Goal: Task Accomplishment & Management: Manage account settings

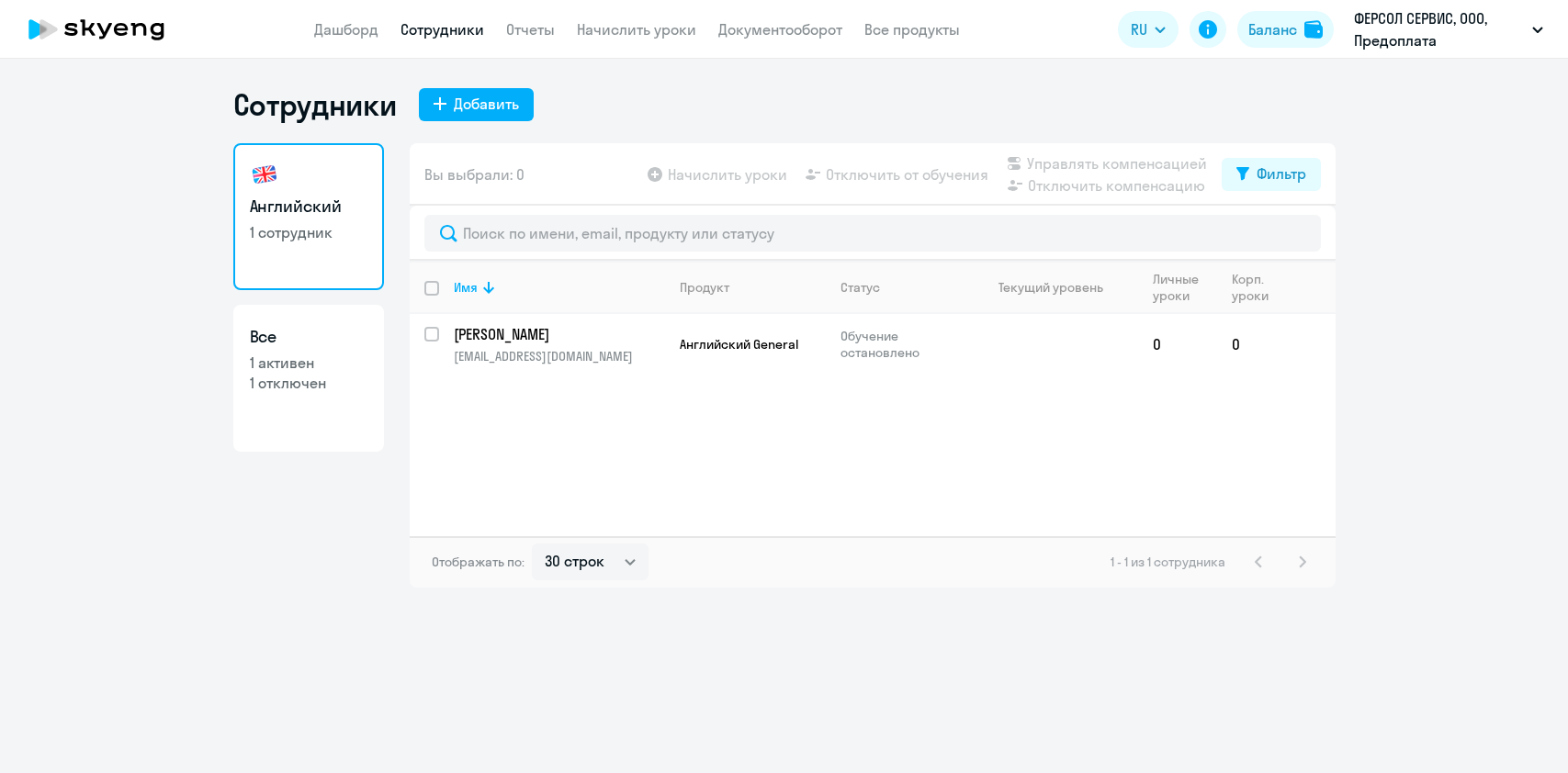
select select "30"
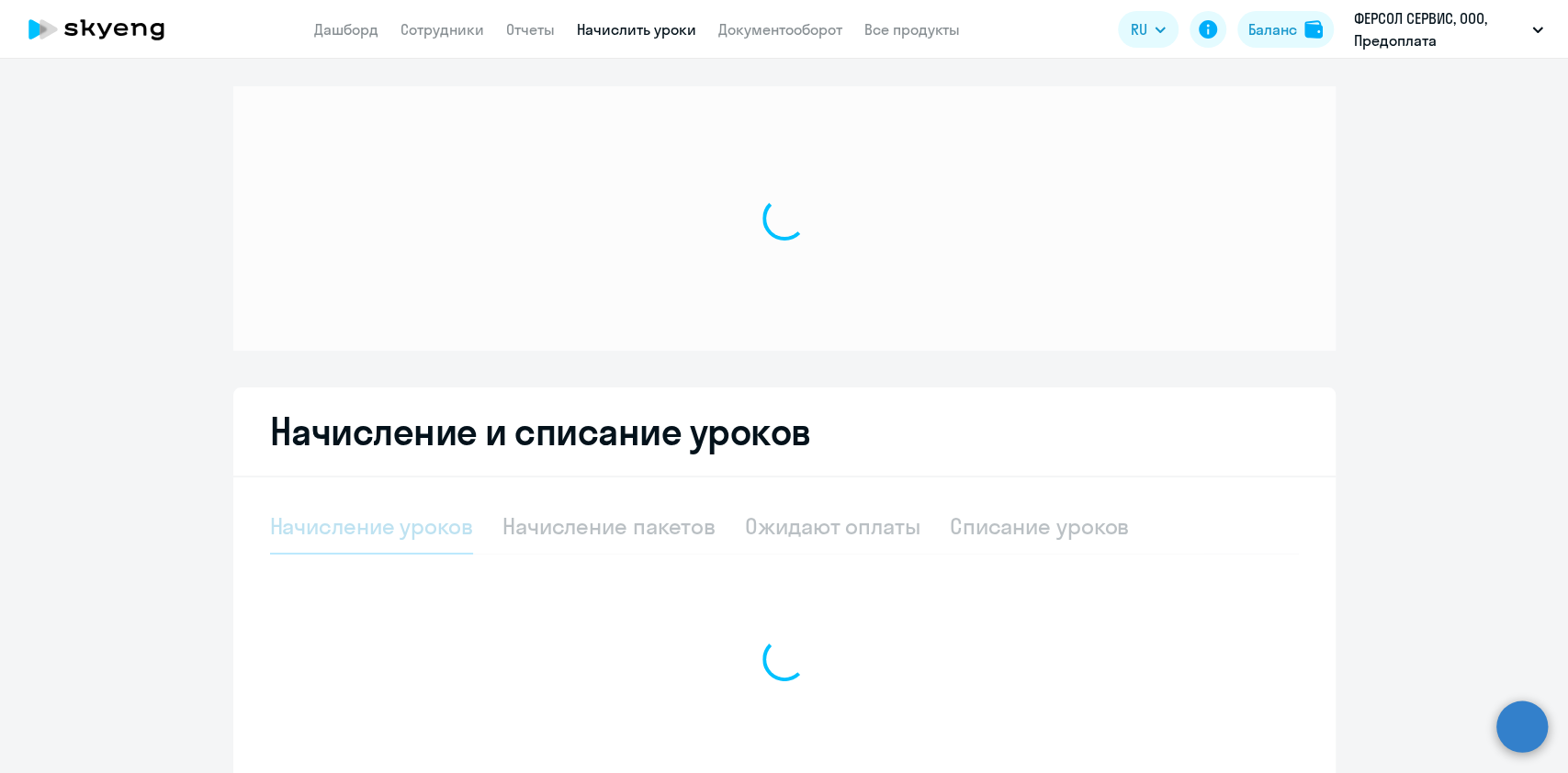
select select "10"
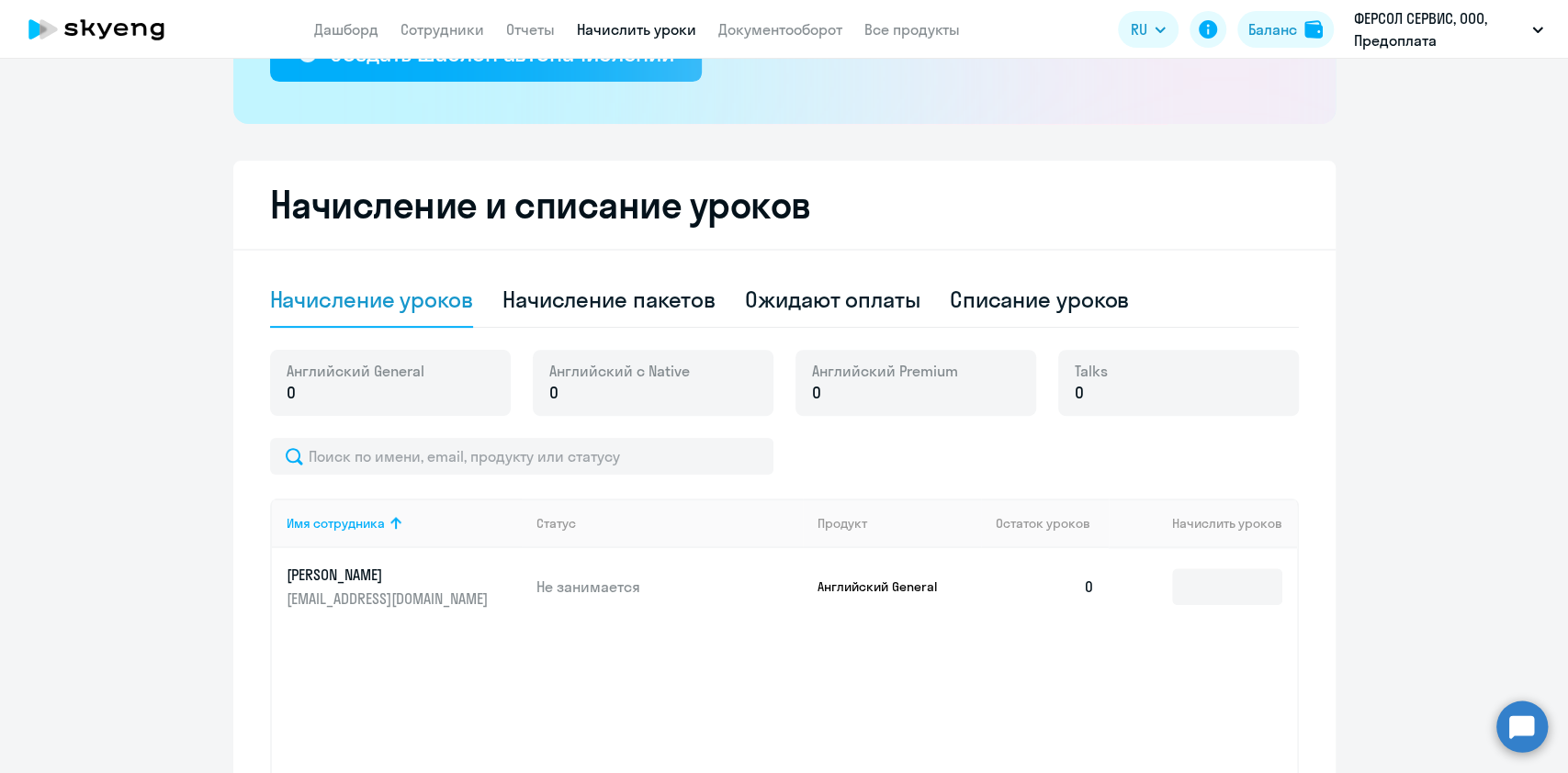
scroll to position [394, 0]
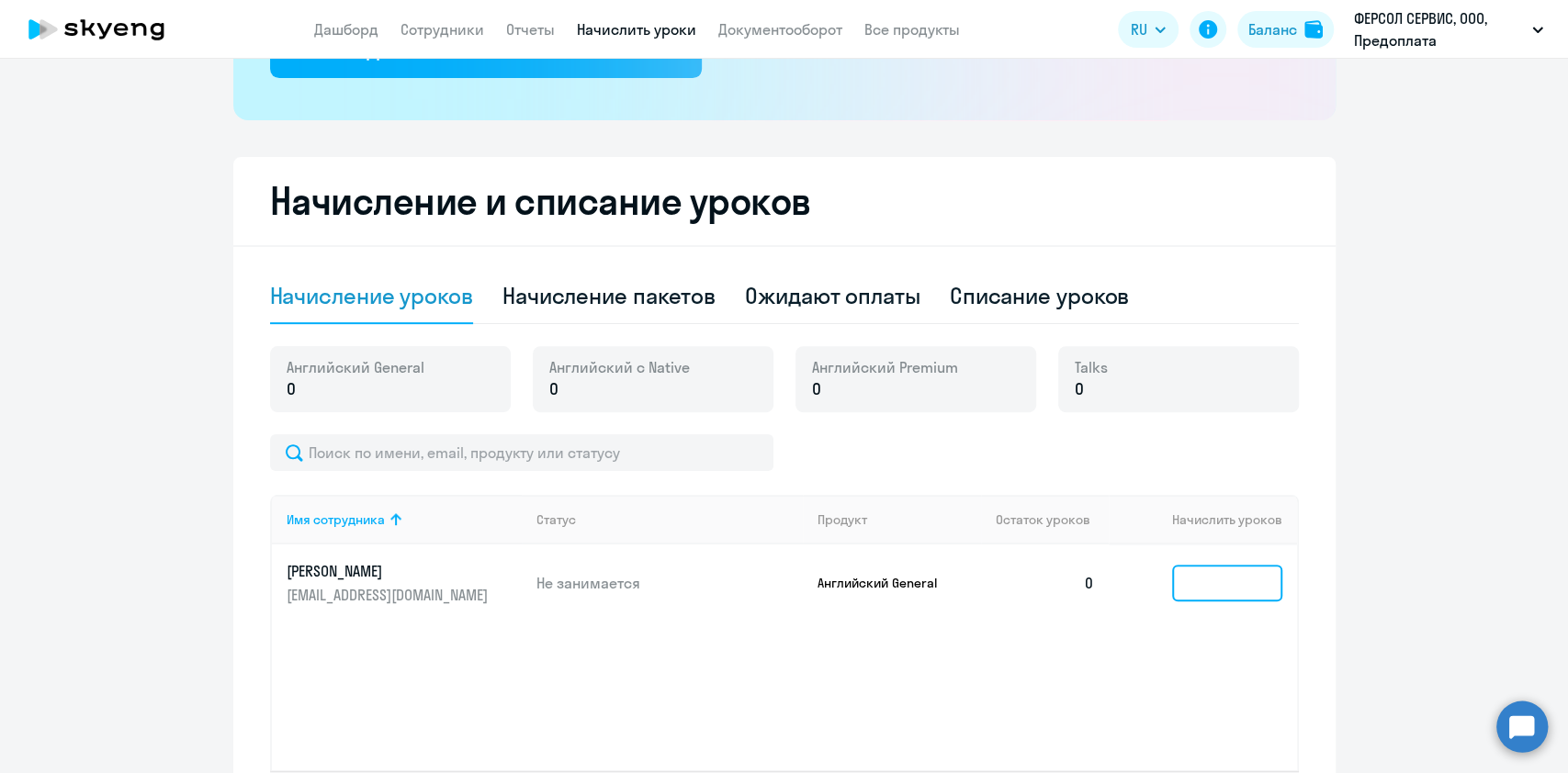
click at [1172, 581] on input at bounding box center [1227, 583] width 111 height 37
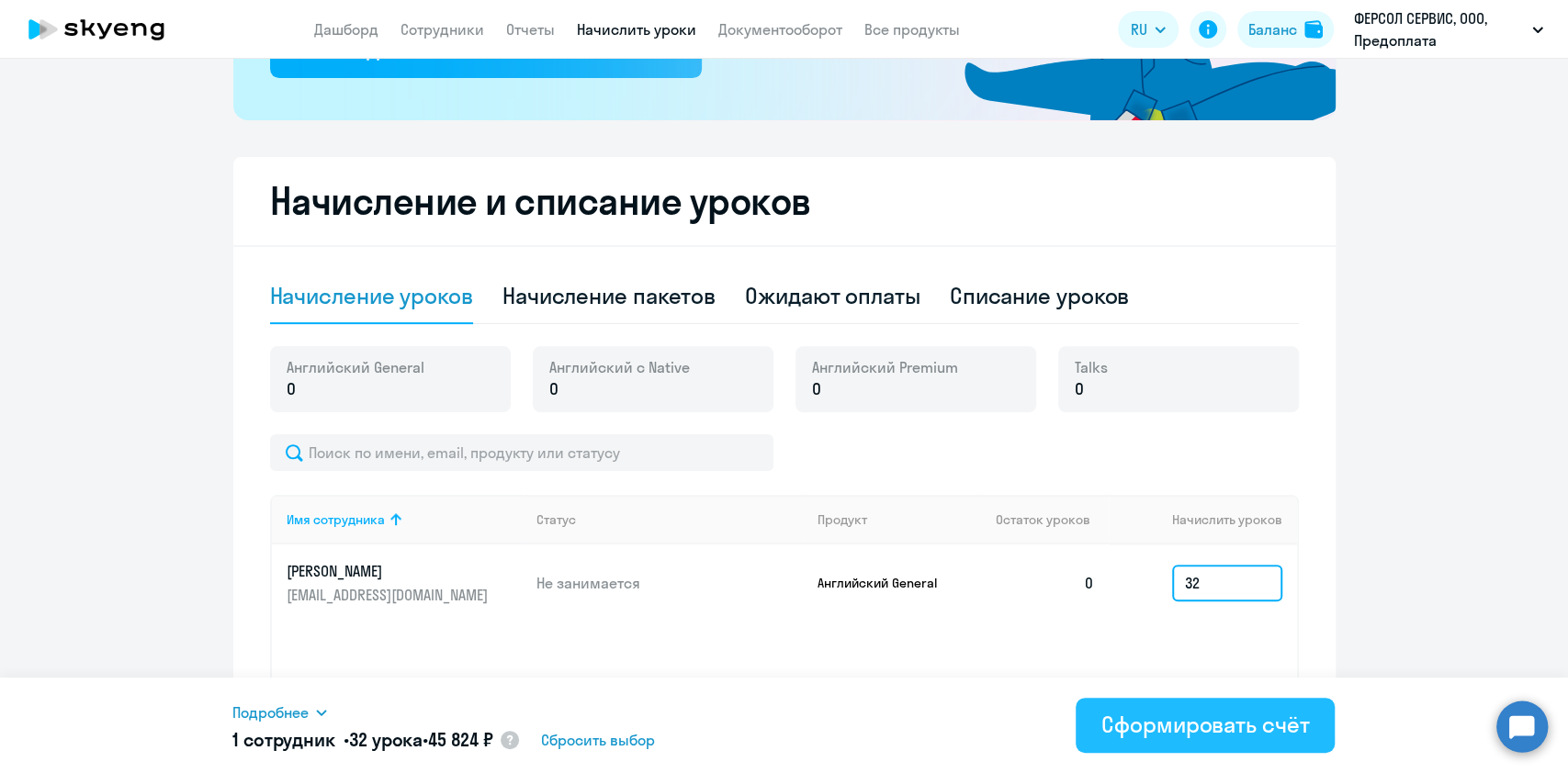
type input "32"
click at [1216, 747] on button "Сформировать счёт" at bounding box center [1204, 725] width 259 height 55
click at [1125, 741] on button "Сформировать счёт" at bounding box center [1204, 725] width 259 height 55
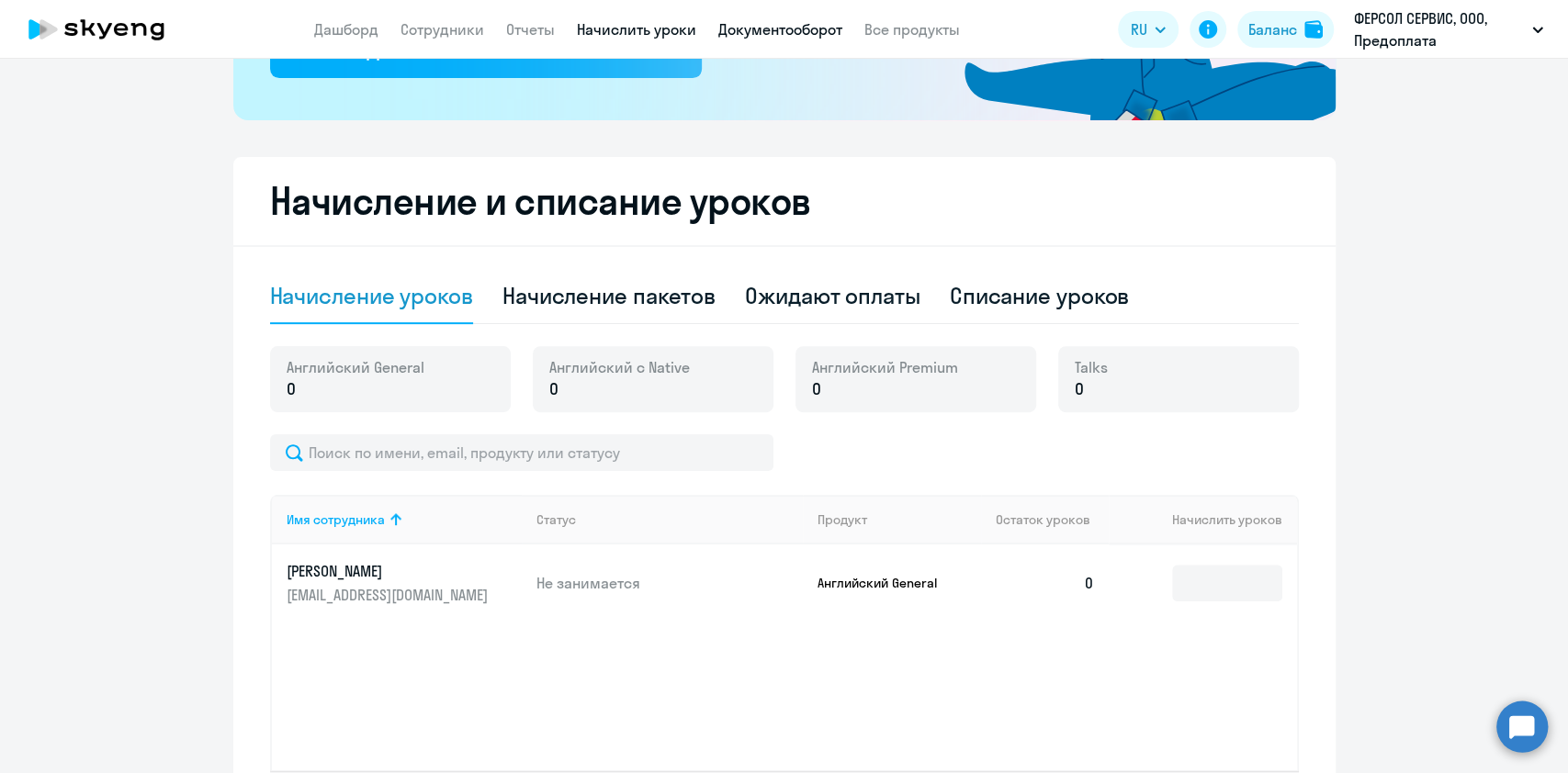
click at [784, 26] on link "Документооборот" at bounding box center [780, 29] width 124 height 18
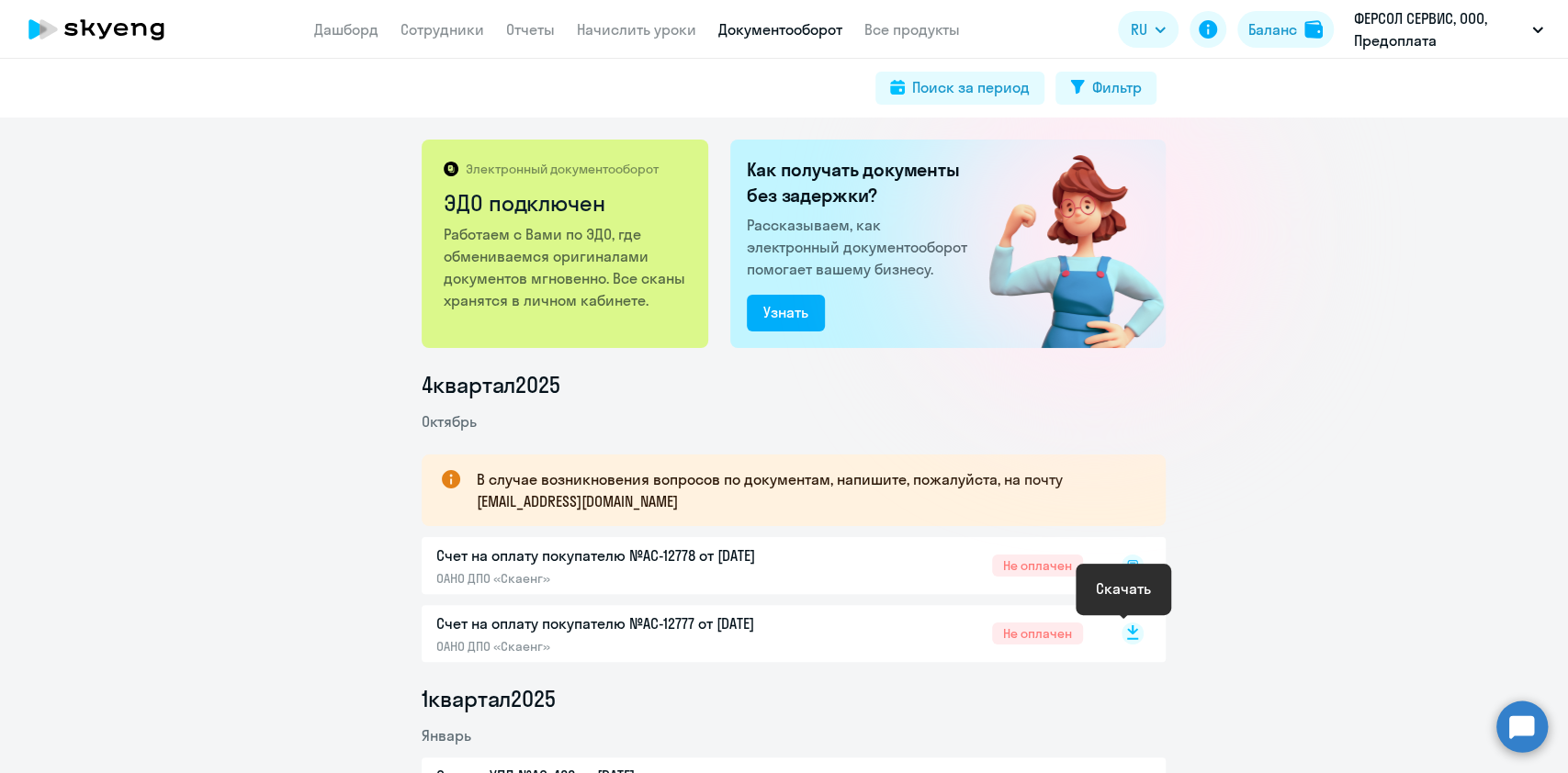
click at [1121, 629] on rect at bounding box center [1132, 633] width 22 height 22
